Goal: Transaction & Acquisition: Book appointment/travel/reservation

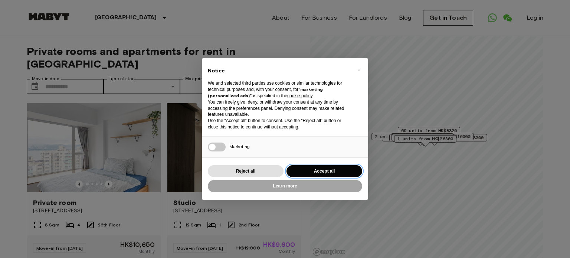
click at [330, 171] on button "Accept all" at bounding box center [325, 171] width 76 height 12
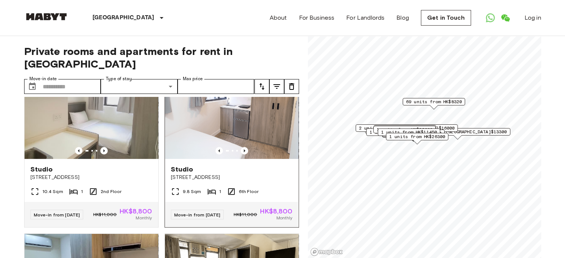
scroll to position [186, 0]
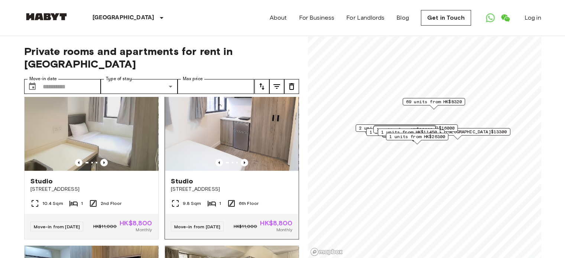
click at [202, 231] on div "Move-in from [DATE]" at bounding box center [197, 227] width 53 height 10
click at [250, 141] on img at bounding box center [232, 126] width 134 height 89
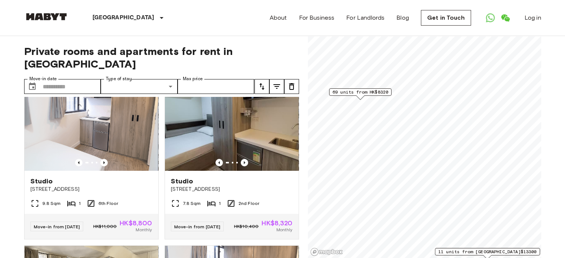
scroll to position [13, 0]
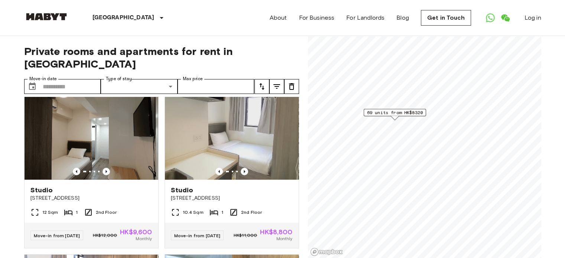
click at [393, 109] on div "69 units from HK$8320" at bounding box center [394, 112] width 62 height 7
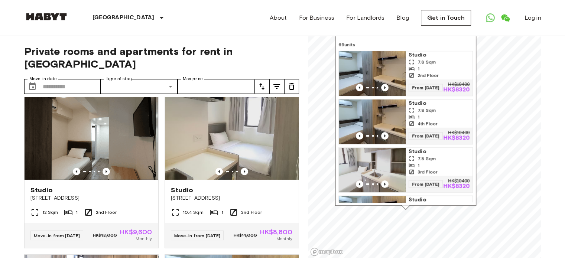
drag, startPoint x: 432, startPoint y: 66, endPoint x: 443, endPoint y: 157, distance: 91.6
click at [443, 155] on span "Studio" at bounding box center [438, 151] width 61 height 7
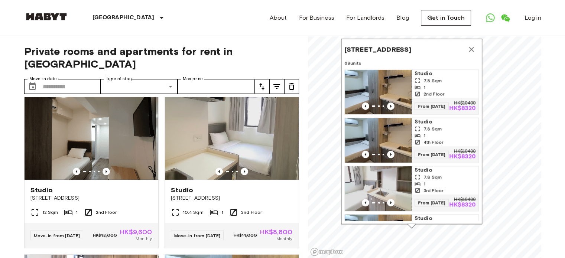
drag, startPoint x: 437, startPoint y: 112, endPoint x: 440, endPoint y: 123, distance: 11.4
click at [440, 123] on span "Studio" at bounding box center [444, 121] width 61 height 7
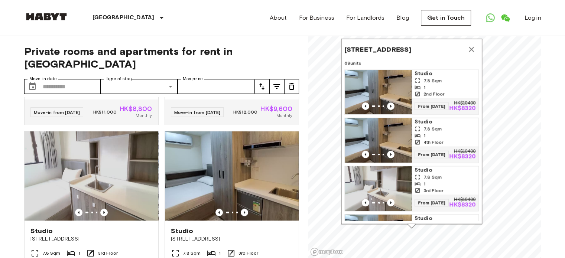
scroll to position [941, 0]
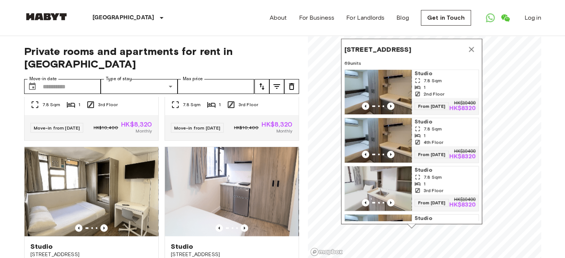
click at [444, 85] on div "1" at bounding box center [444, 87] width 61 height 7
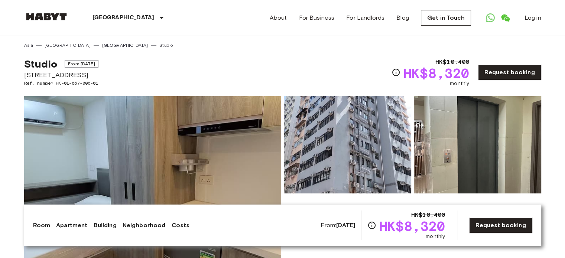
click at [365, 141] on img at bounding box center [347, 144] width 127 height 97
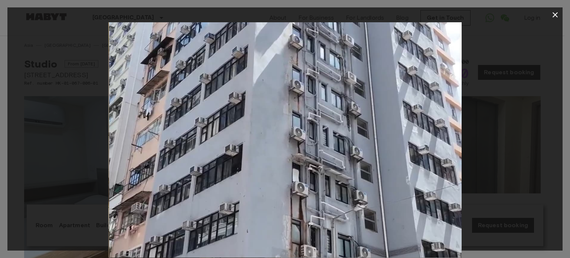
click at [513, 123] on div at bounding box center [284, 139] width 555 height 235
click at [551, 12] on icon "button" at bounding box center [555, 14] width 9 height 9
